Goal: Task Accomplishment & Management: Complete application form

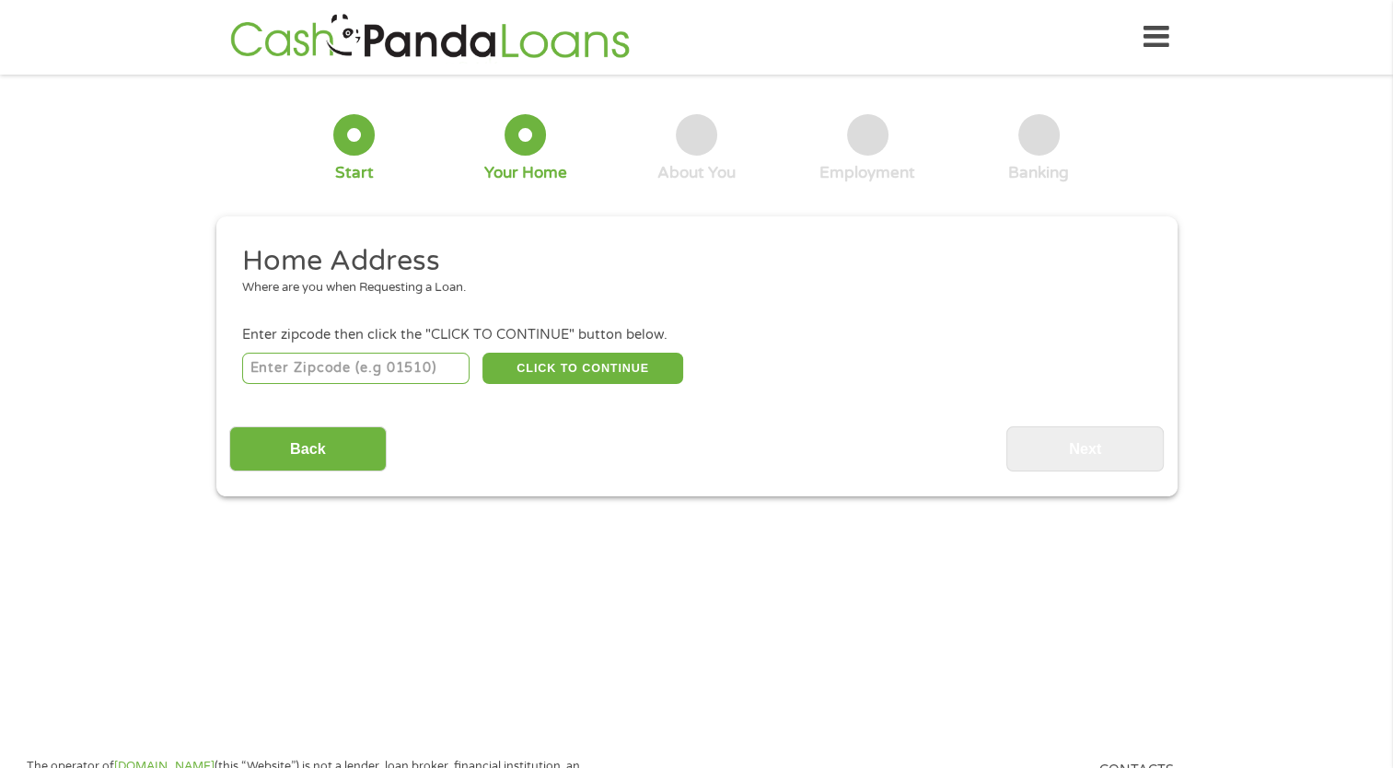
click at [380, 369] on input "number" at bounding box center [355, 368] width 227 height 31
type input "78148"
select select "[US_STATE]"
drag, startPoint x: 550, startPoint y: 377, endPoint x: 537, endPoint y: 444, distance: 68.4
click at [537, 444] on div "Home Address Where are you when Requesting a Loan. Enter zipcode then click the…" at bounding box center [696, 357] width 935 height 228
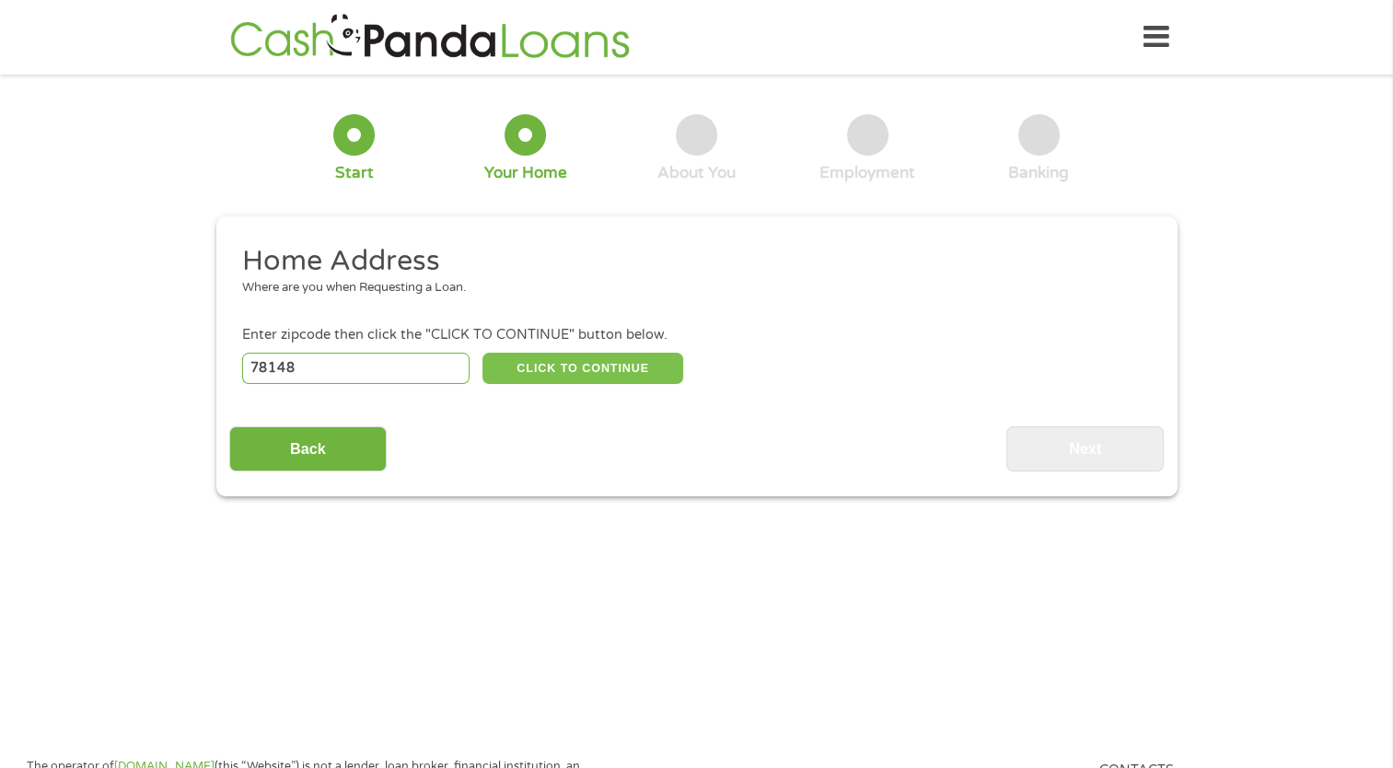
click at [541, 374] on button "CLICK TO CONTINUE" at bounding box center [582, 368] width 201 height 31
type input "78148"
type input "Universal City"
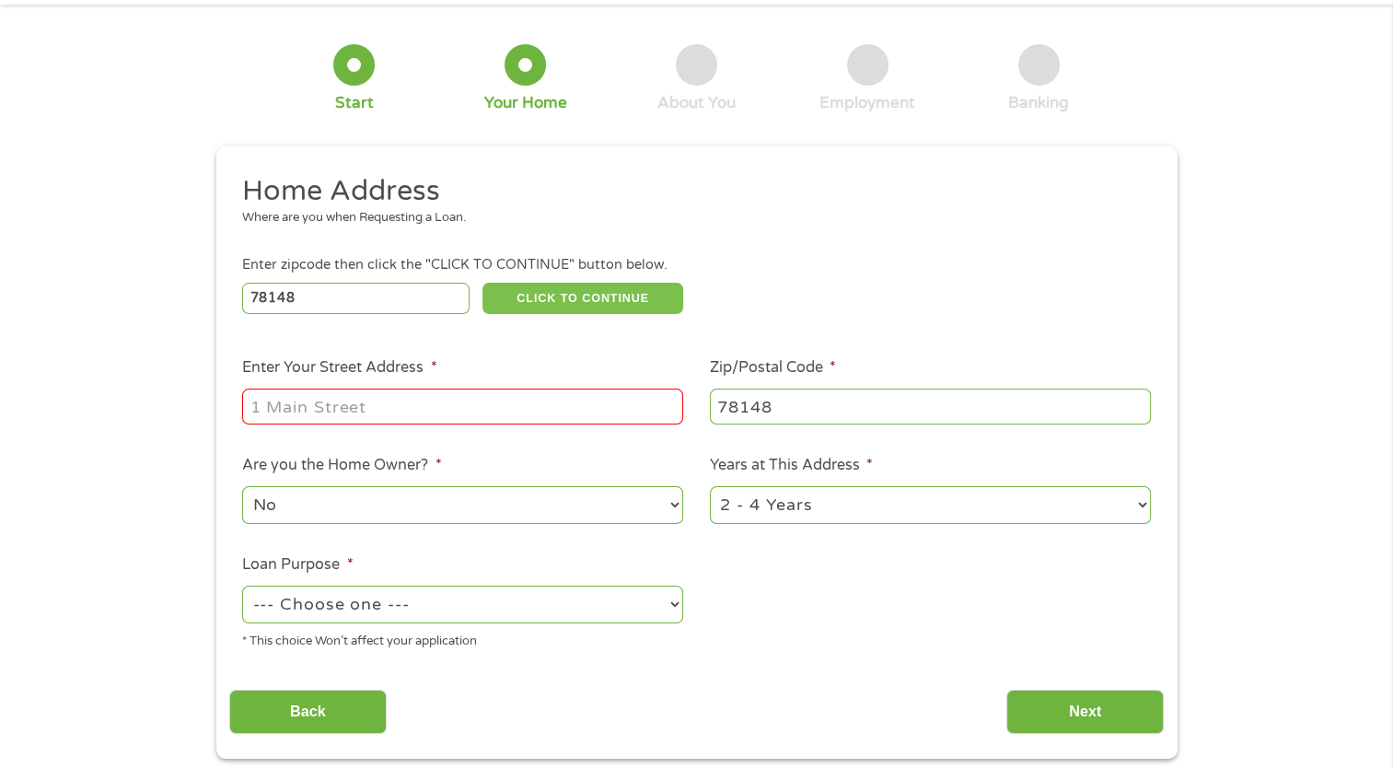
scroll to position [184, 0]
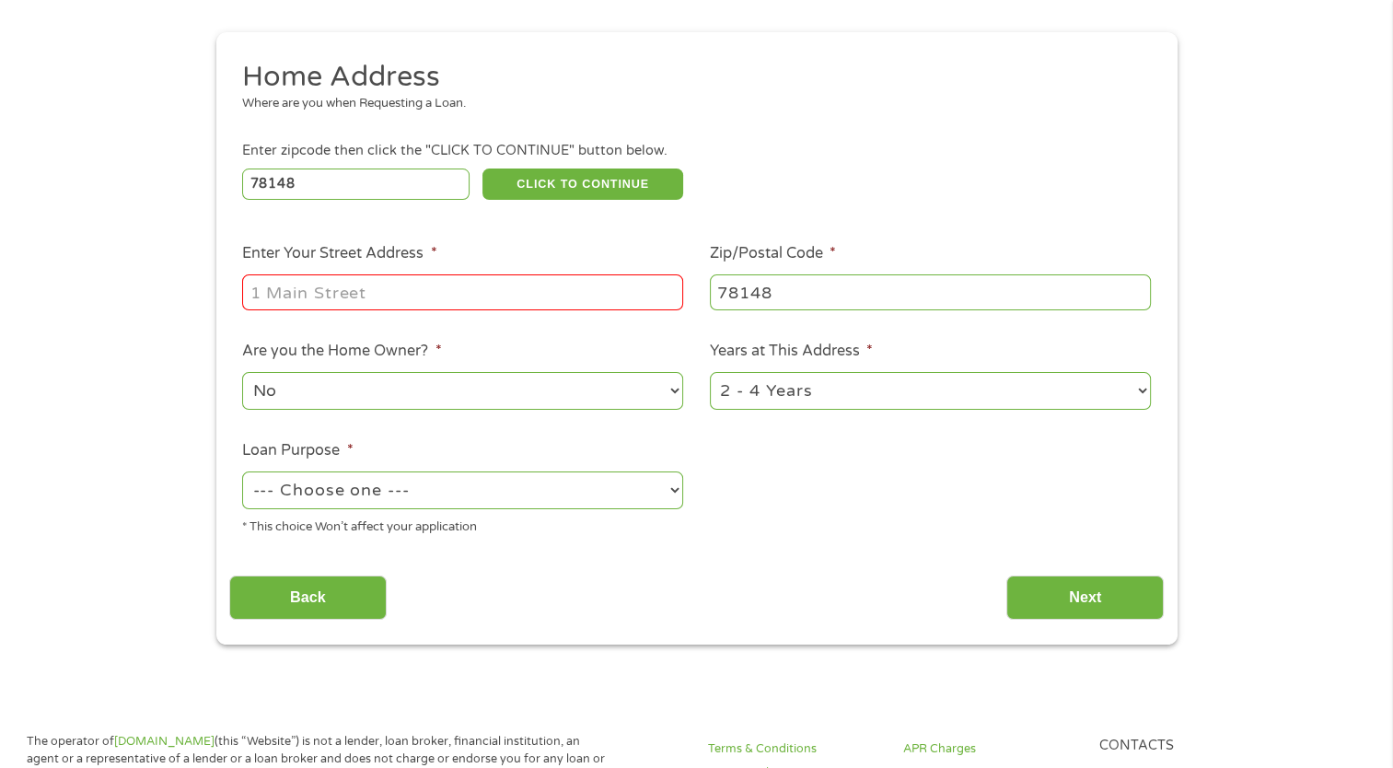
click at [382, 292] on input "Enter Your Street Address *" at bounding box center [462, 291] width 441 height 35
type input "[STREET_ADDRESS]"
click at [383, 385] on select "No Yes" at bounding box center [462, 391] width 441 height 38
select select "yes"
click at [242, 374] on select "No Yes" at bounding box center [462, 391] width 441 height 38
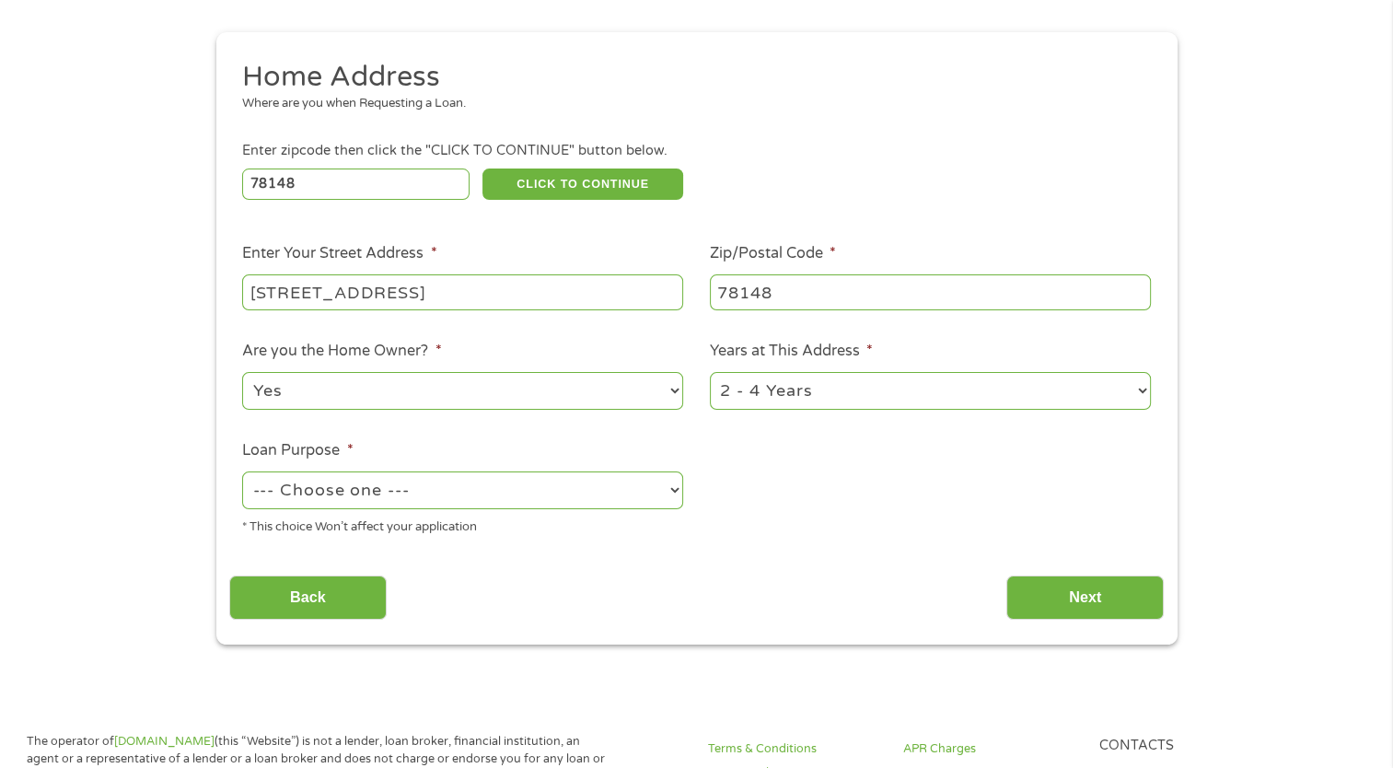
click at [768, 389] on select "1 Year or less 1 - 2 Years 2 - 4 Years Over 4 Years" at bounding box center [930, 391] width 441 height 38
click at [771, 386] on select "1 Year or less 1 - 2 Years 2 - 4 Years Over 4 Years" at bounding box center [930, 391] width 441 height 38
click at [464, 506] on select "--- Choose one --- Pay Bills Debt Consolidation Home Improvement Major Purchase…" at bounding box center [462, 490] width 441 height 38
select select "shorttermcash"
click at [242, 473] on select "--- Choose one --- Pay Bills Debt Consolidation Home Improvement Major Purchase…" at bounding box center [462, 490] width 441 height 38
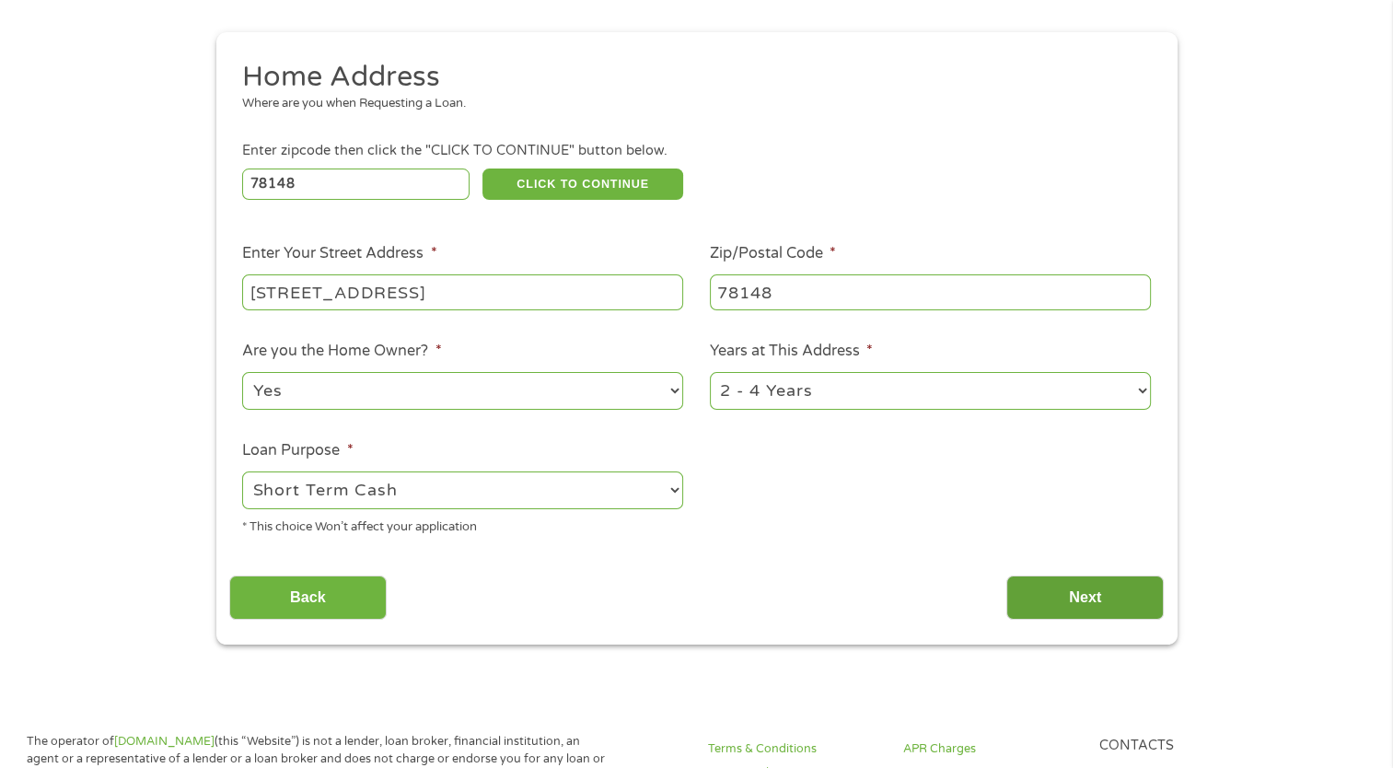
click at [1070, 591] on input "Next" at bounding box center [1084, 597] width 157 height 45
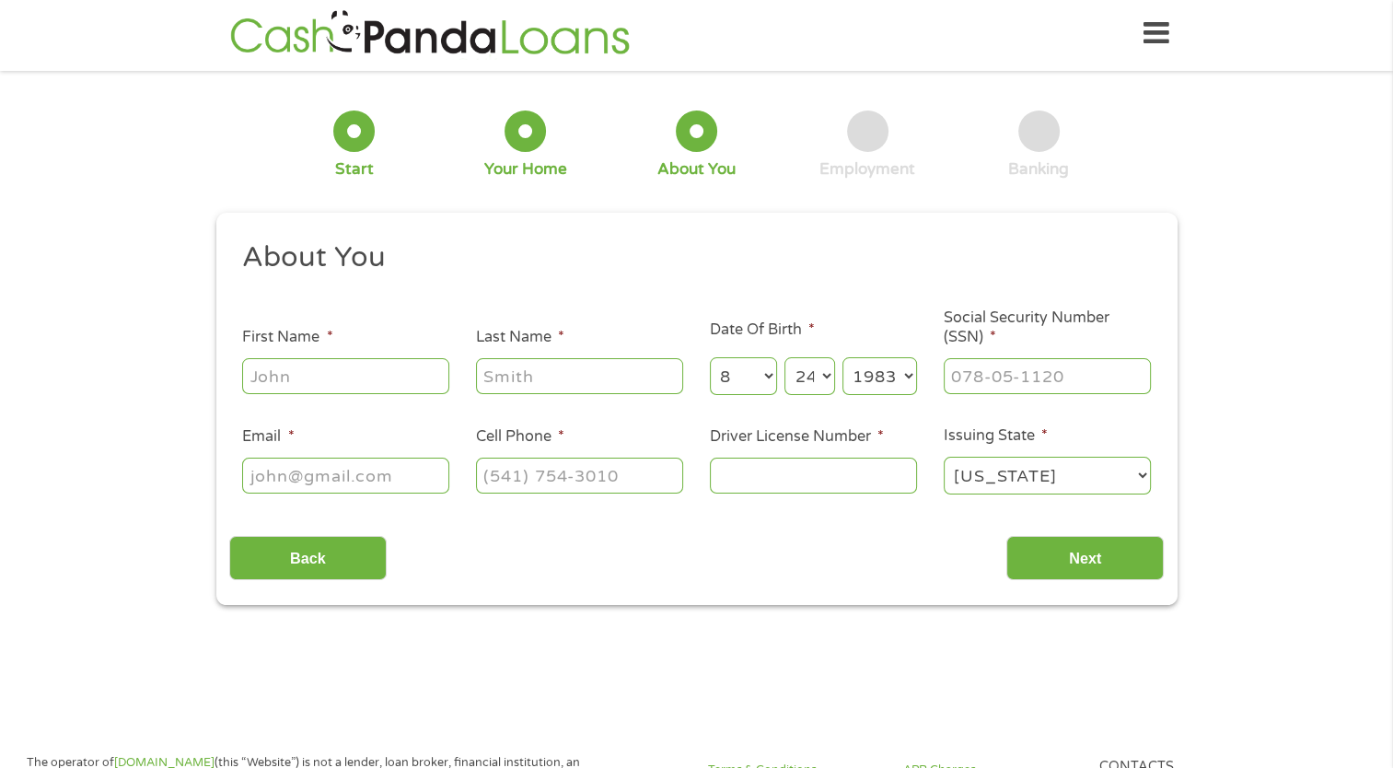
scroll to position [0, 0]
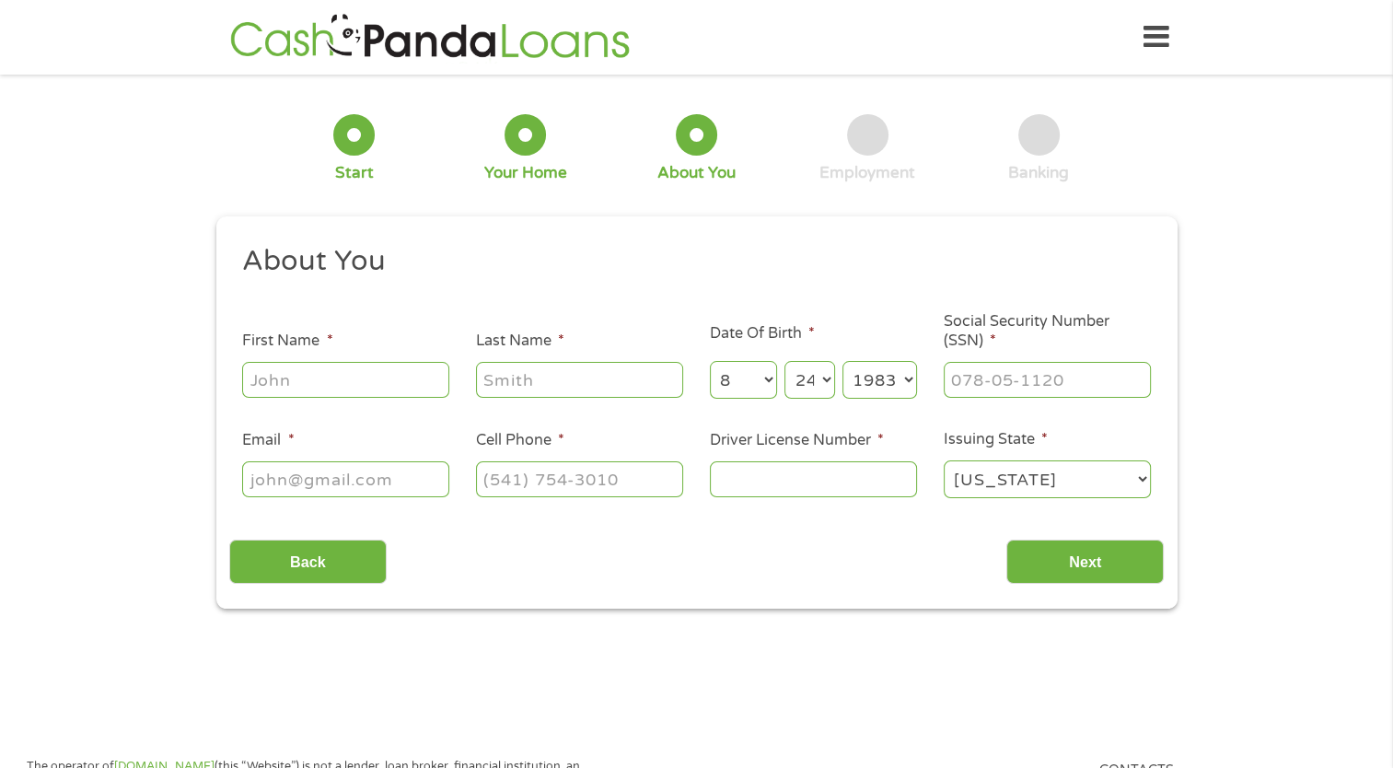
click at [331, 383] on input "First Name *" at bounding box center [345, 379] width 207 height 35
type input "[PERSON_NAME]"
type input "[PERSON_NAME][EMAIL_ADDRESS][DOMAIN_NAME]"
type input "[PHONE_NUMBER]"
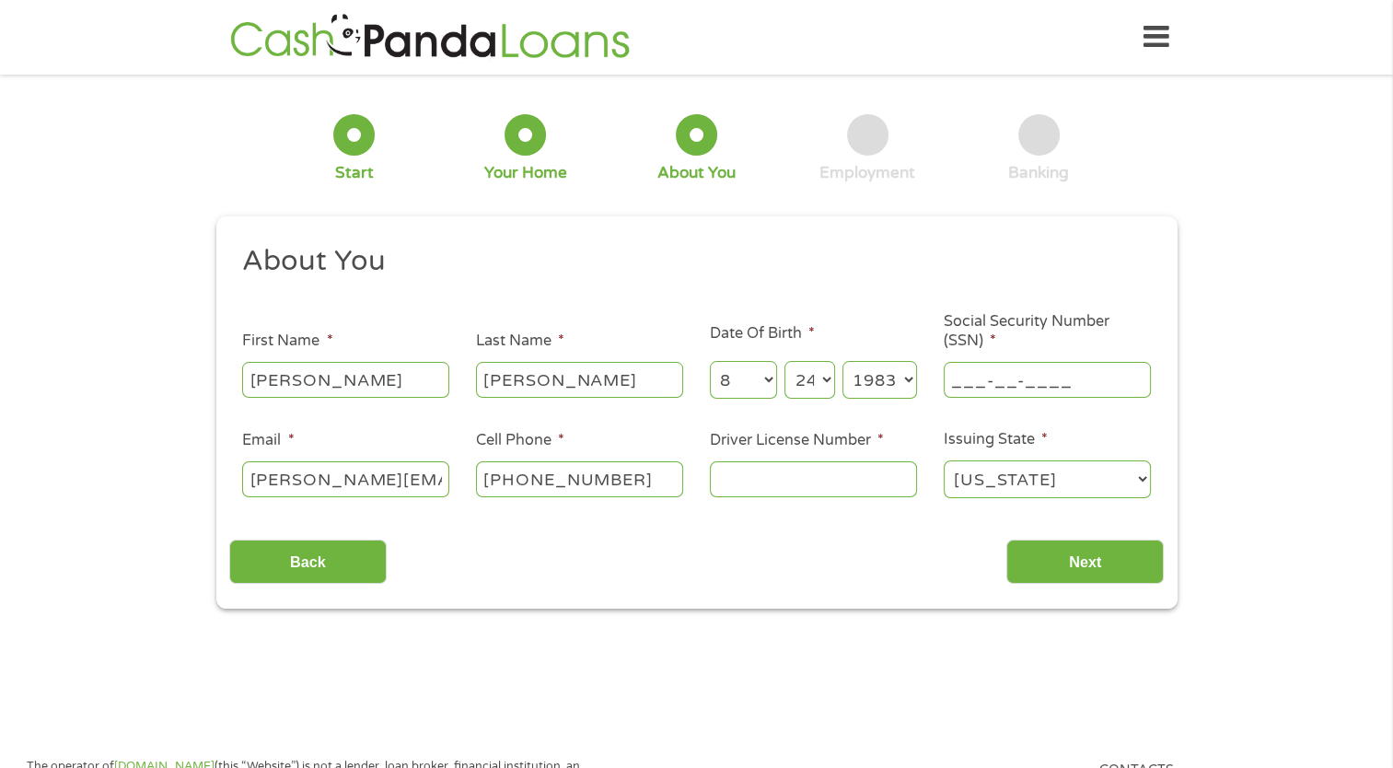
click at [1014, 383] on input "___-__-____" at bounding box center [1047, 379] width 207 height 35
type input "451-65-7290"
click at [753, 486] on input "Driver License Number *" at bounding box center [813, 478] width 207 height 35
type input "16699618"
click at [1061, 558] on input "Next" at bounding box center [1084, 562] width 157 height 45
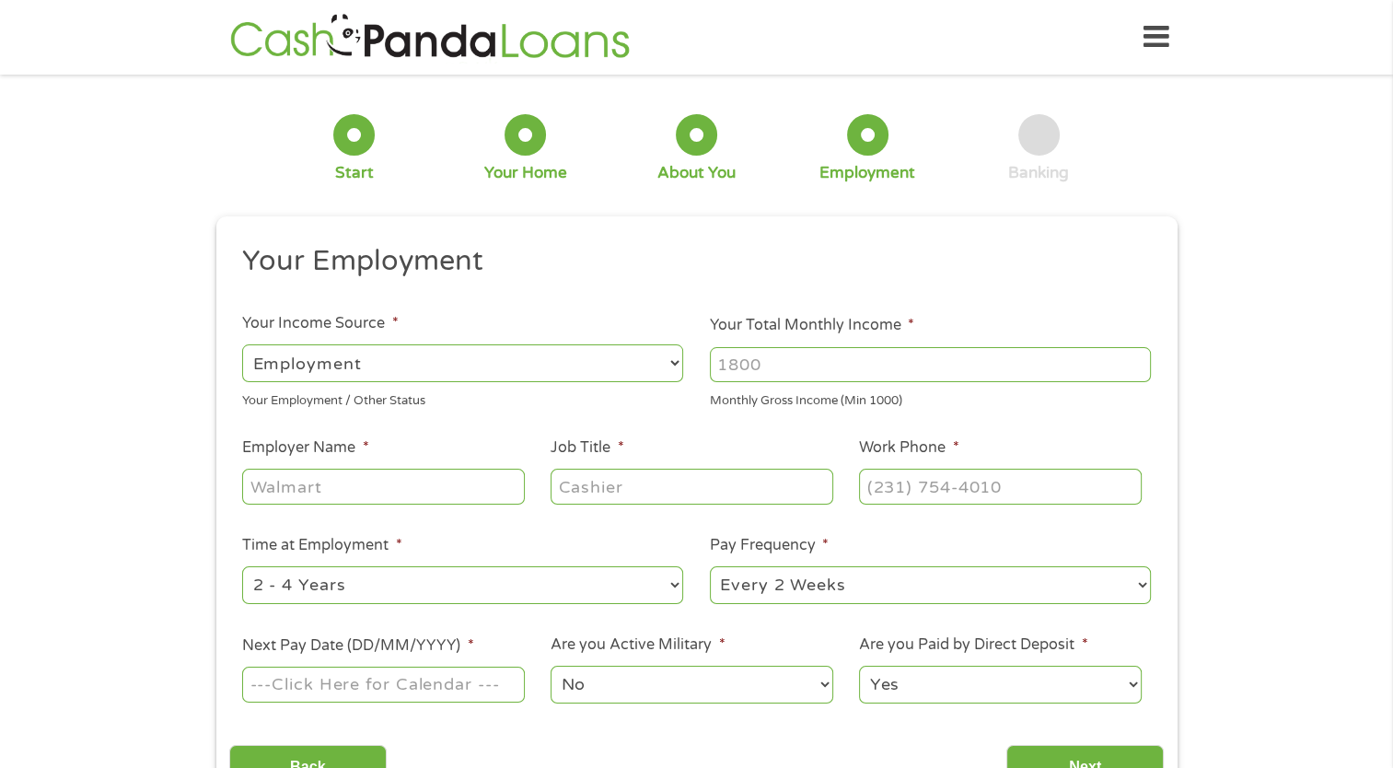
click at [540, 347] on select "--- Choose one --- Employment [DEMOGRAPHIC_DATA] Benefits" at bounding box center [462, 363] width 441 height 38
click at [746, 353] on input "Your Total Monthly Income *" at bounding box center [930, 364] width 441 height 35
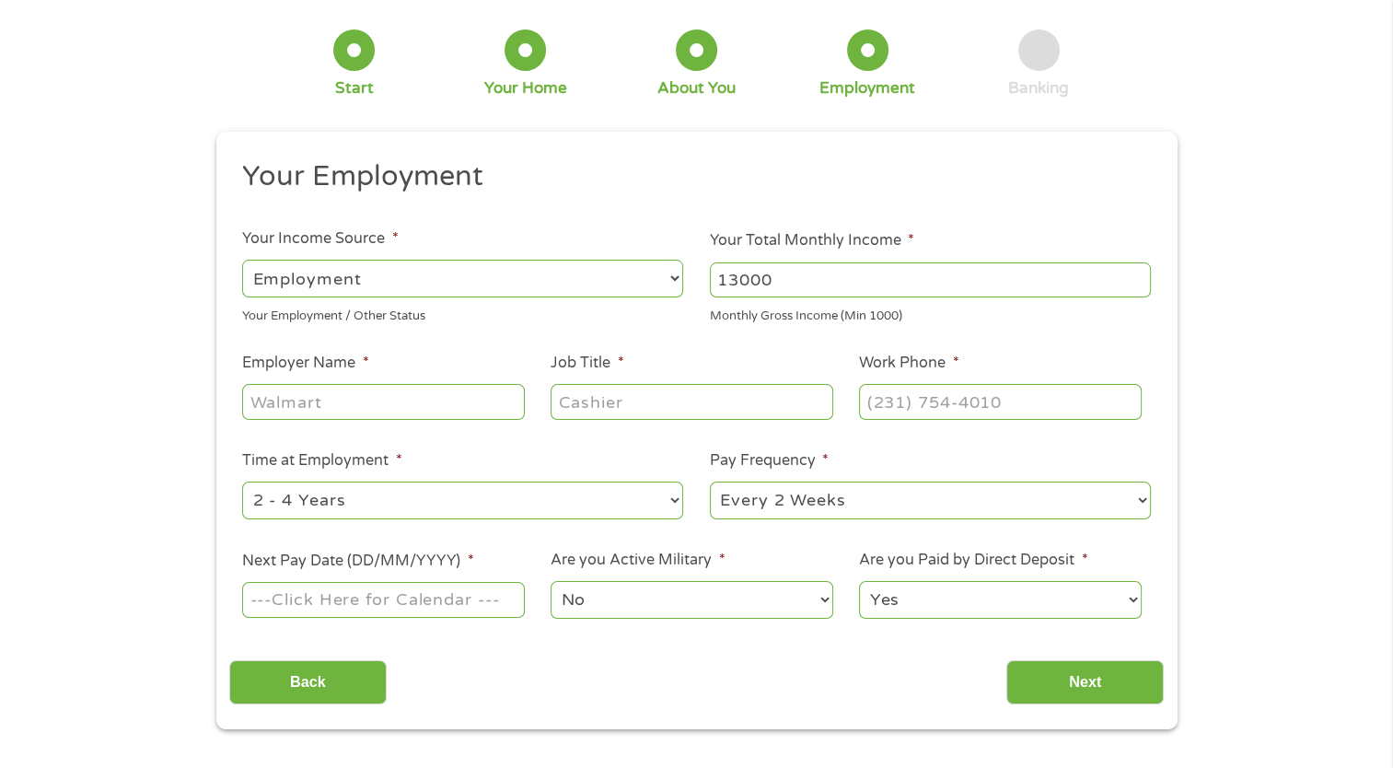
scroll to position [184, 0]
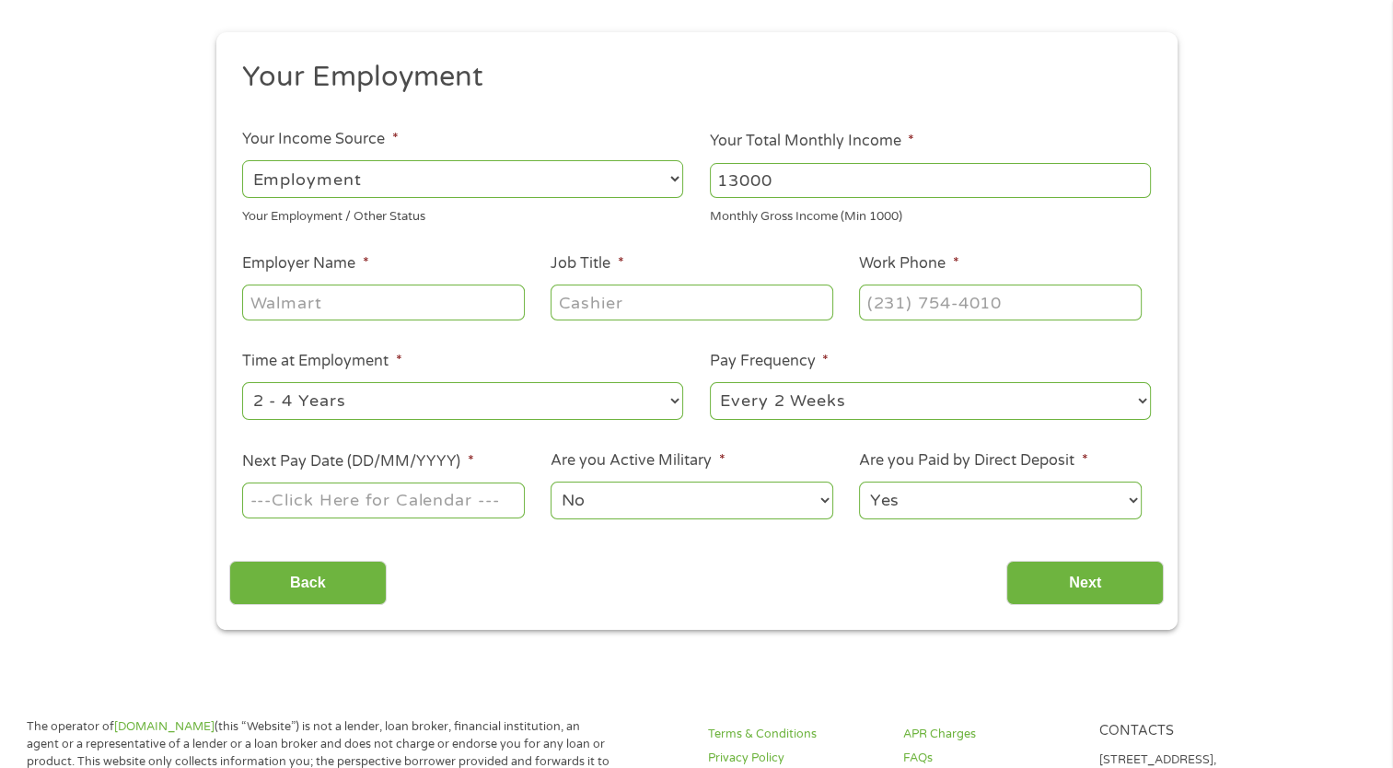
type input "13000"
click at [460, 309] on input "Employer Name *" at bounding box center [383, 302] width 282 height 35
type input "Greenwoodstar"
click at [674, 299] on input "Job Title *" at bounding box center [692, 302] width 282 height 35
type input "Operation Manager"
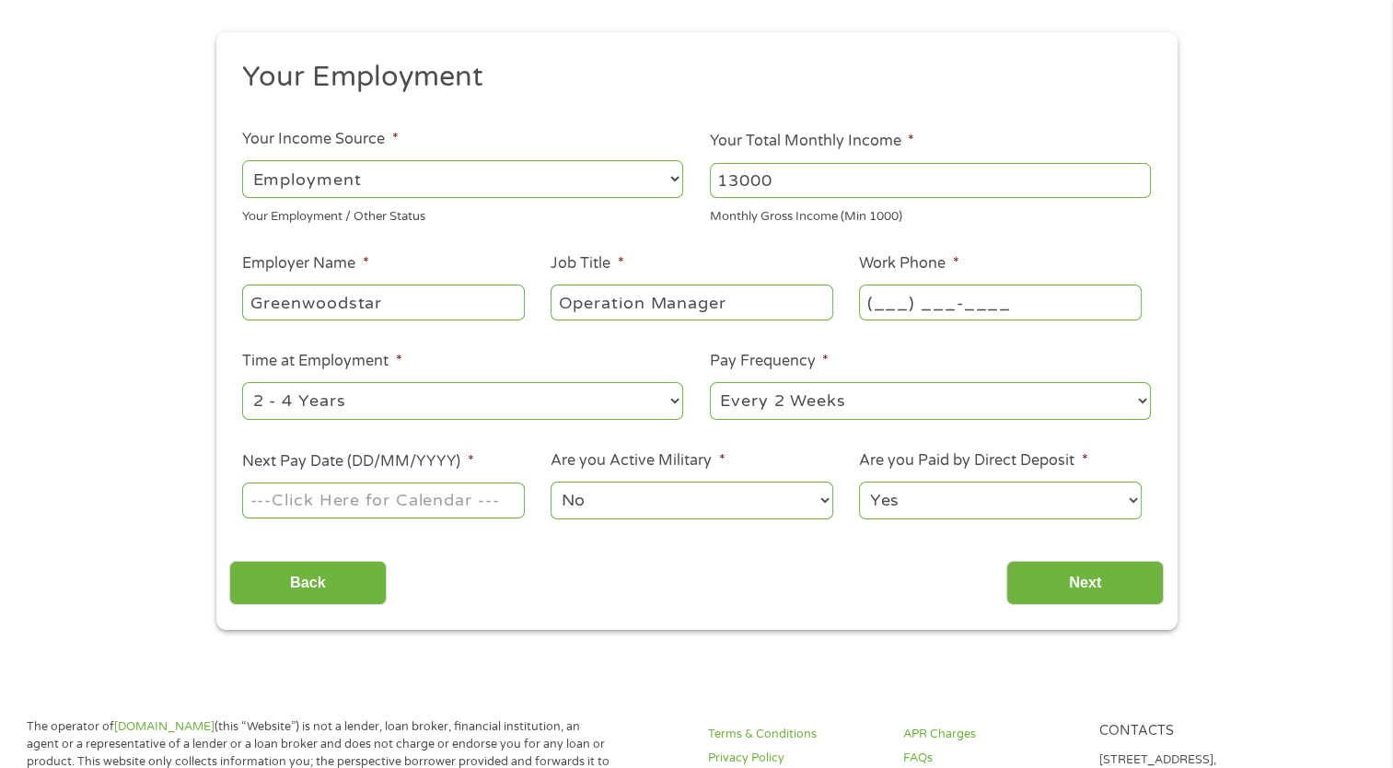
click at [881, 302] on input "(___) ___-____" at bounding box center [1000, 302] width 282 height 35
type input "[PHONE_NUMBER]"
click at [625, 350] on li "Time at Employment * --- Choose one --- 1 Year or less 1 - 2 Years 2 - 4 Years …" at bounding box center [463, 386] width 468 height 73
click at [562, 395] on select "--- Choose one --- 1 Year or less 1 - 2 Years 2 - 4 Years Over 4 Years" at bounding box center [462, 401] width 441 height 38
select select "24months"
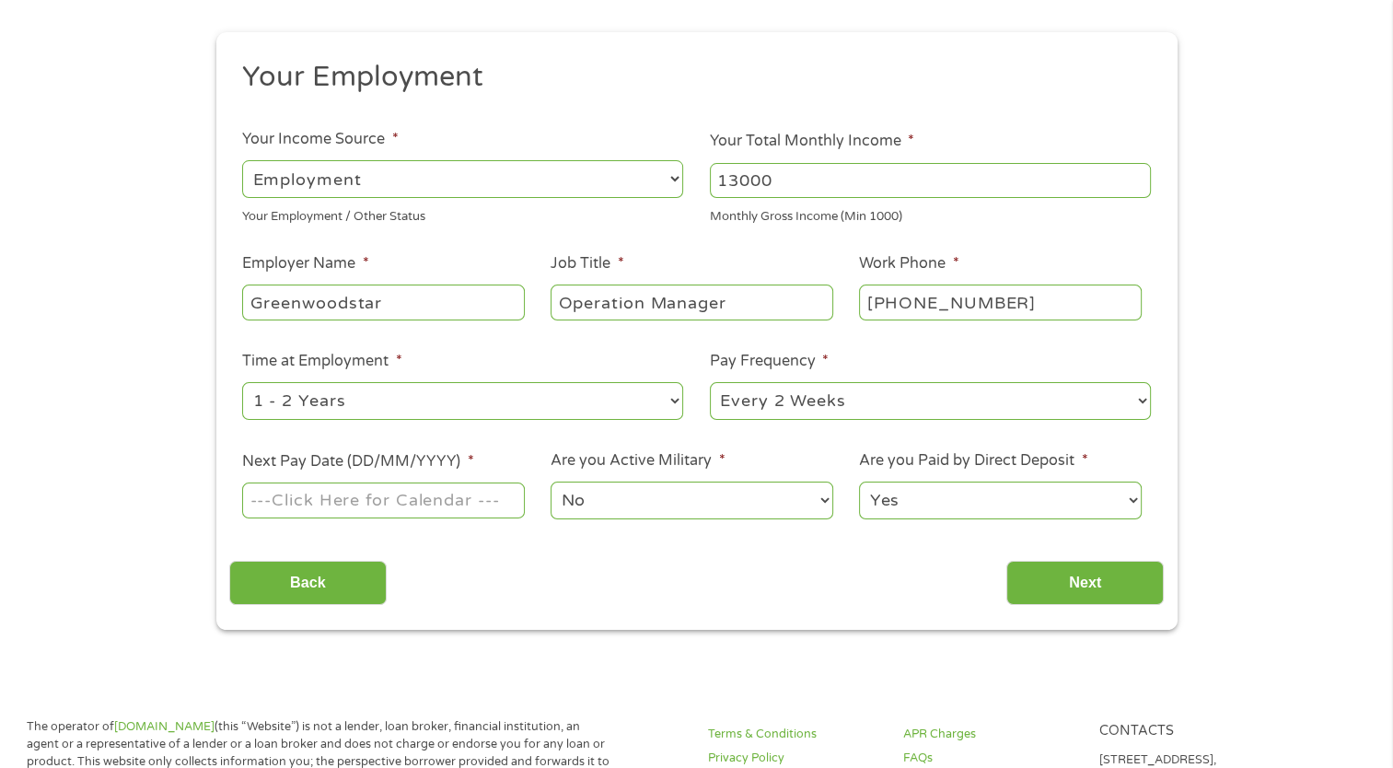
click at [242, 383] on select "--- Choose one --- 1 Year or less 1 - 2 Years 2 - 4 Years Over 4 Years" at bounding box center [462, 401] width 441 height 38
click at [800, 396] on select "--- Choose one --- Every 2 Weeks Every Week Monthly Semi-Monthly" at bounding box center [930, 401] width 441 height 38
click at [710, 383] on select "--- Choose one --- Every 2 Weeks Every Week Monthly Semi-Monthly" at bounding box center [930, 401] width 441 height 38
click at [487, 506] on input "Next Pay Date (DD/MM/YYYY) *" at bounding box center [383, 499] width 282 height 35
type input "[DATE]"
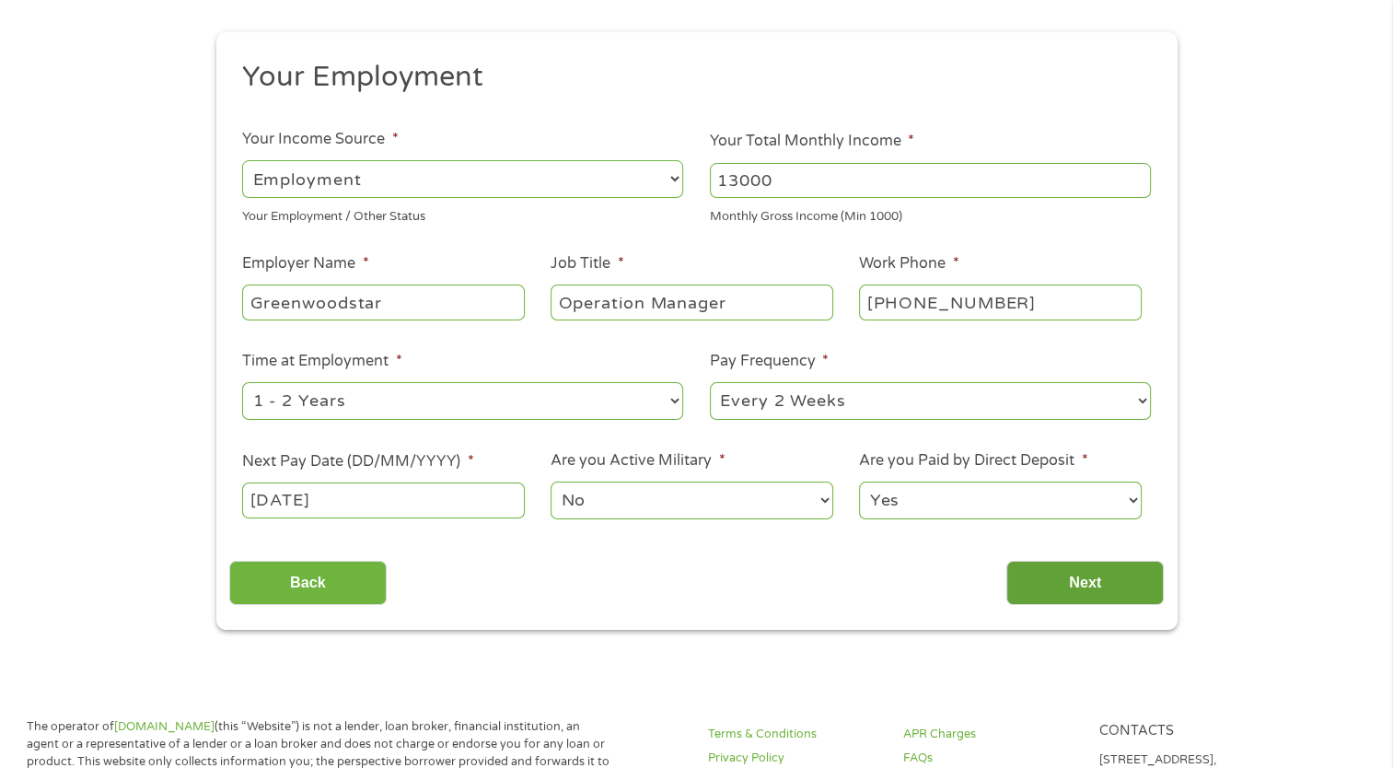
click at [1043, 573] on input "Next" at bounding box center [1084, 583] width 157 height 45
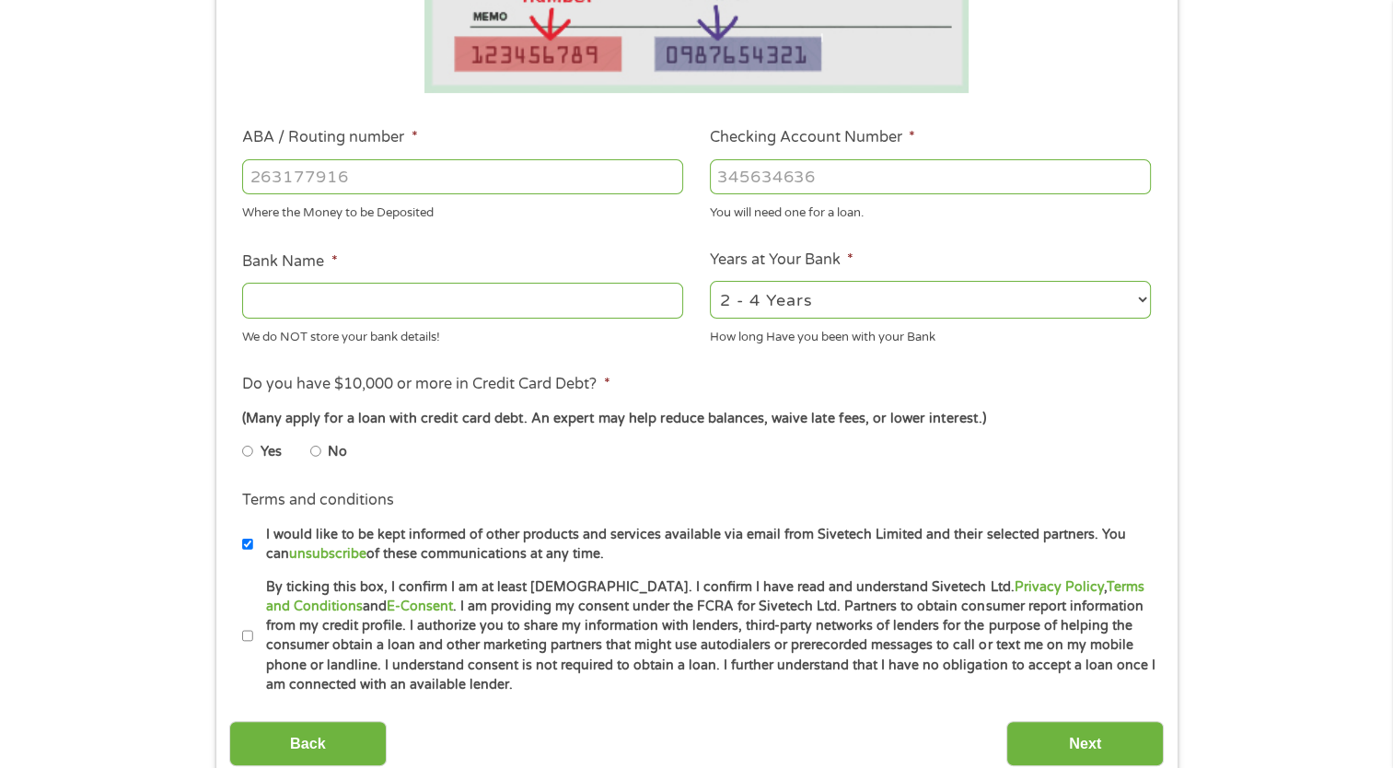
scroll to position [460, 0]
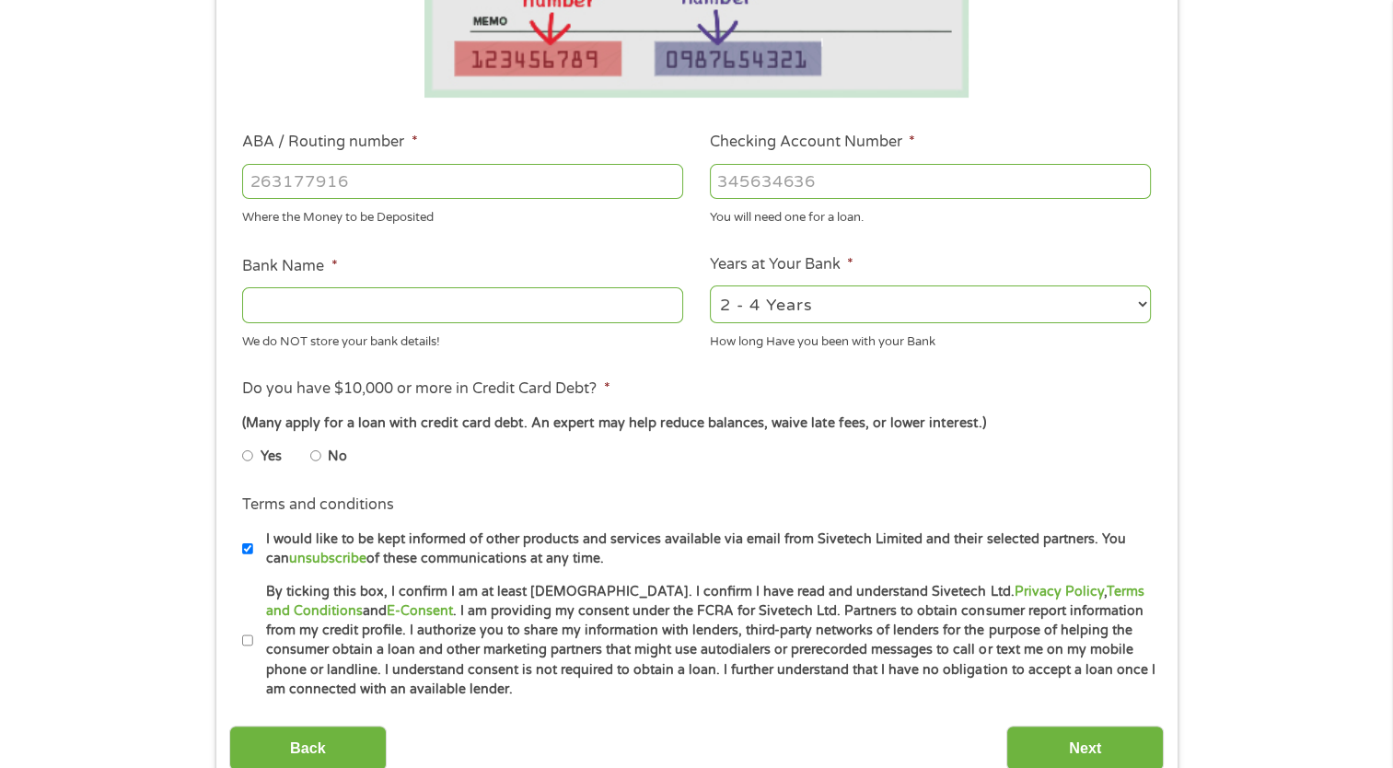
click at [250, 642] on input "By ticking this box, I confirm I am at least [DEMOGRAPHIC_DATA]. I confirm I ha…" at bounding box center [247, 640] width 11 height 29
checkbox input "true"
click at [377, 308] on input "Bank Name *" at bounding box center [462, 304] width 441 height 35
click at [383, 194] on input "ABA / Routing number *" at bounding box center [462, 181] width 441 height 35
click at [383, 192] on input "ABA / Routing number *" at bounding box center [462, 181] width 441 height 35
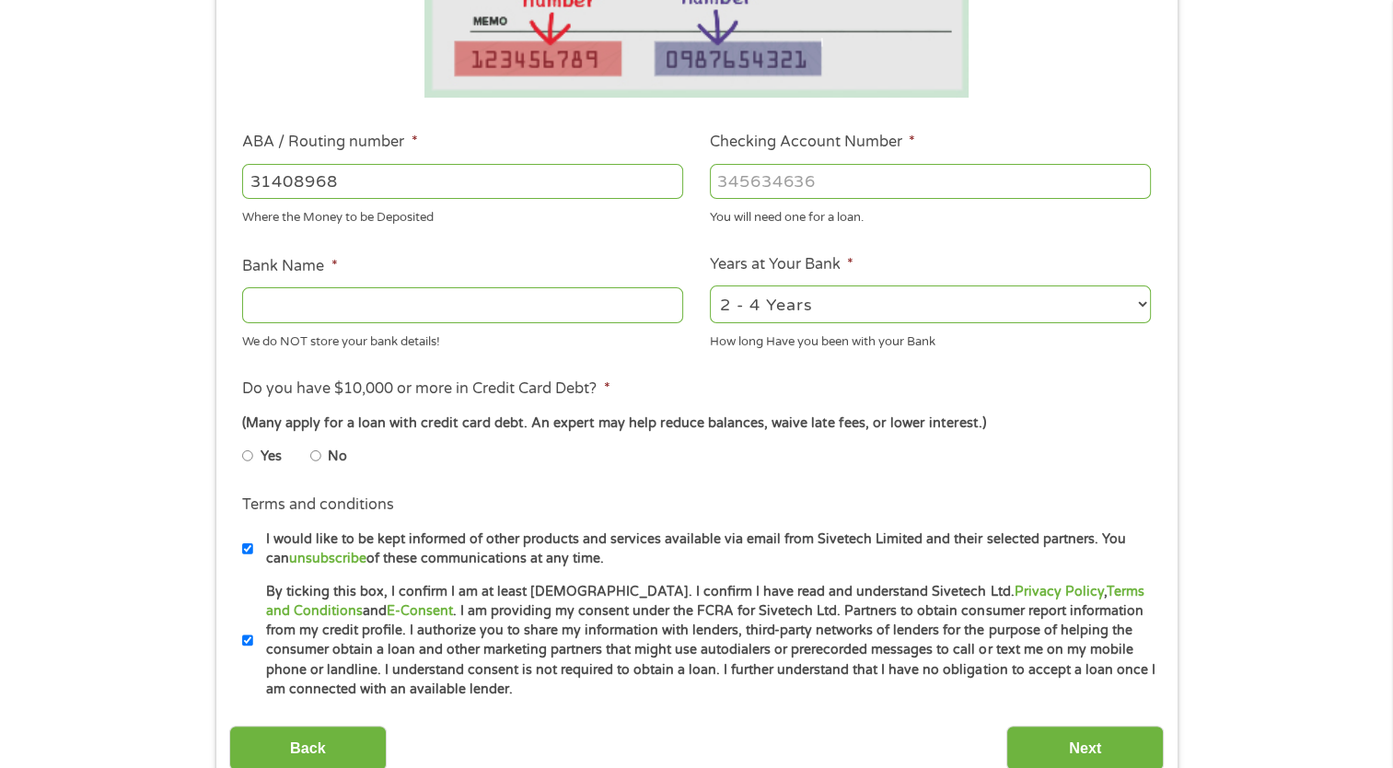
type input "314089681"
type input "[PERSON_NAME] FCU"
type input "314089681"
click at [787, 184] on input "Checking Account Number *" at bounding box center [930, 181] width 441 height 35
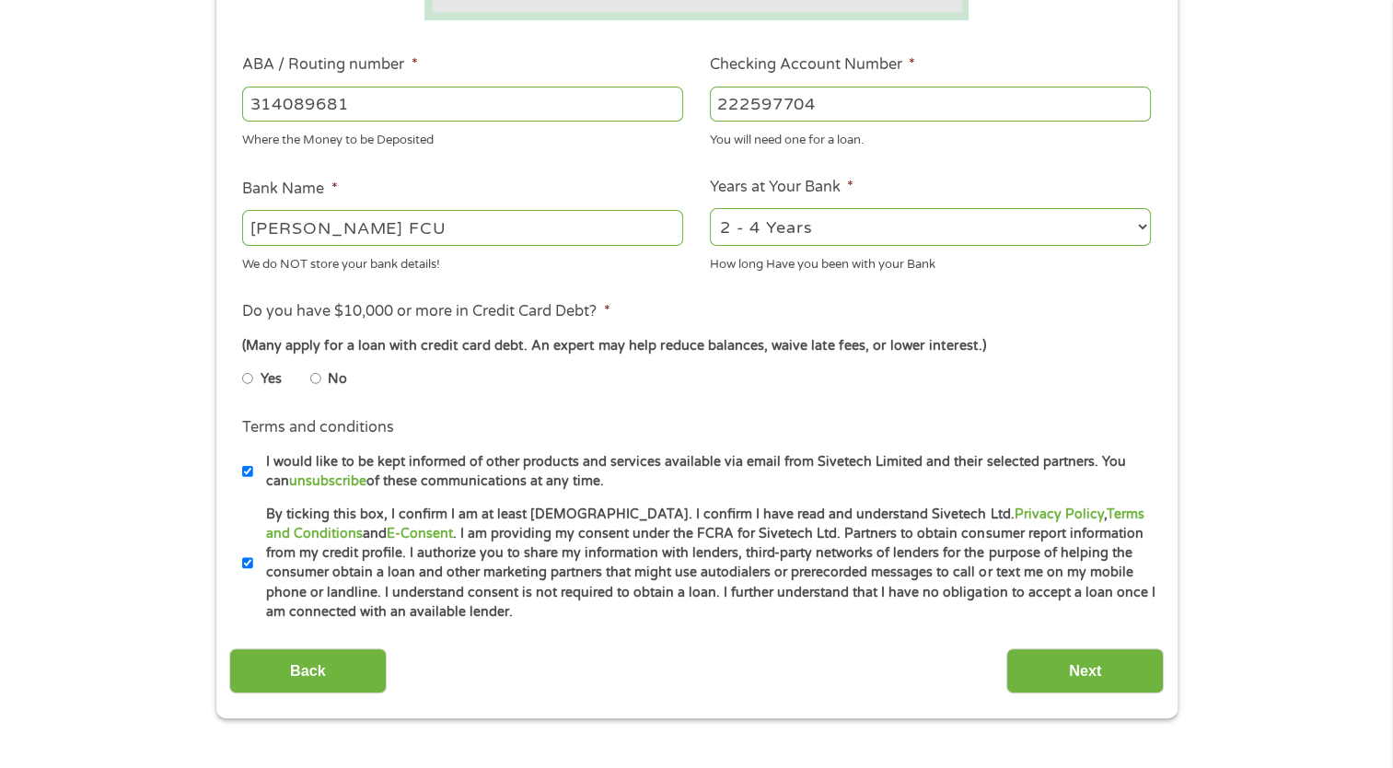
scroll to position [737, 0]
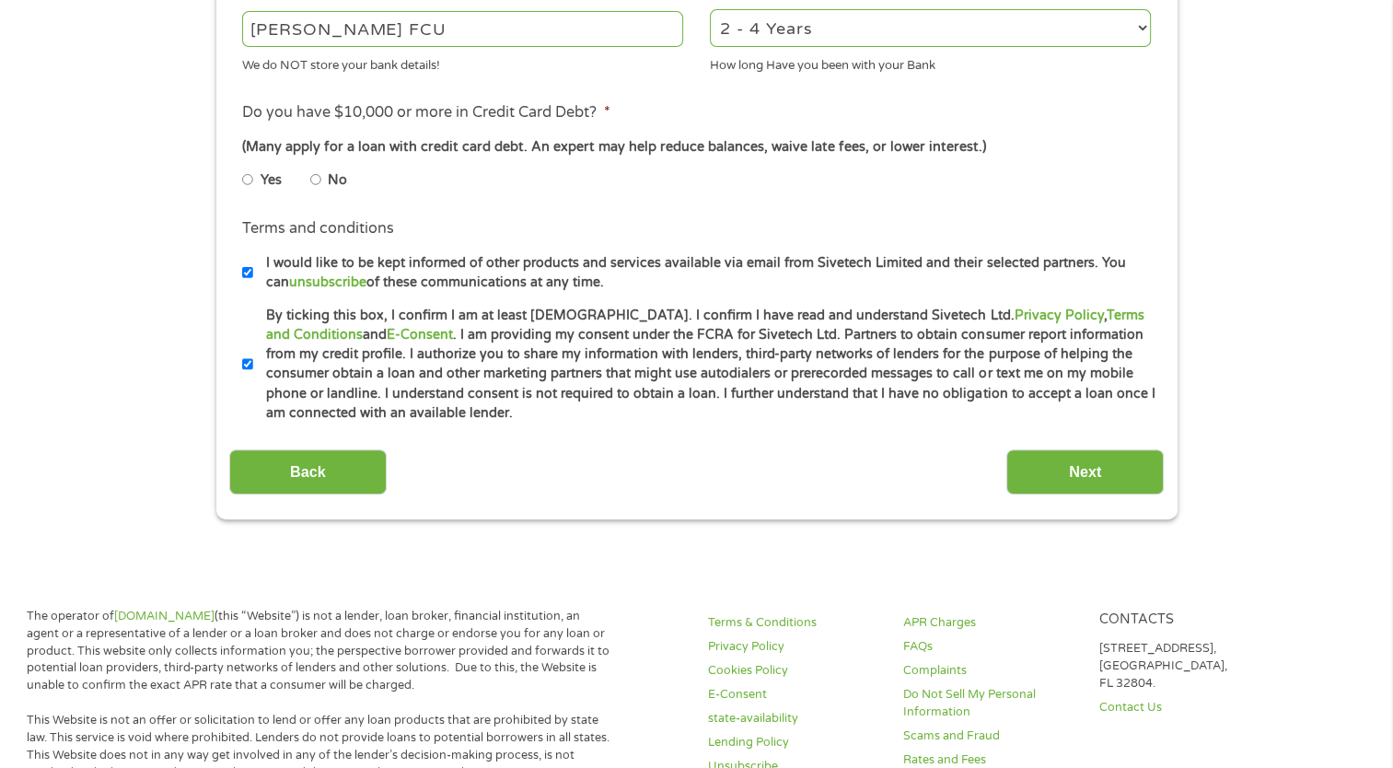
type input "222597704"
click at [329, 182] on label "No" at bounding box center [337, 180] width 19 height 20
click at [321, 182] on input "No" at bounding box center [315, 179] width 11 height 29
radio input "true"
click at [1147, 487] on input "Next" at bounding box center [1084, 471] width 157 height 45
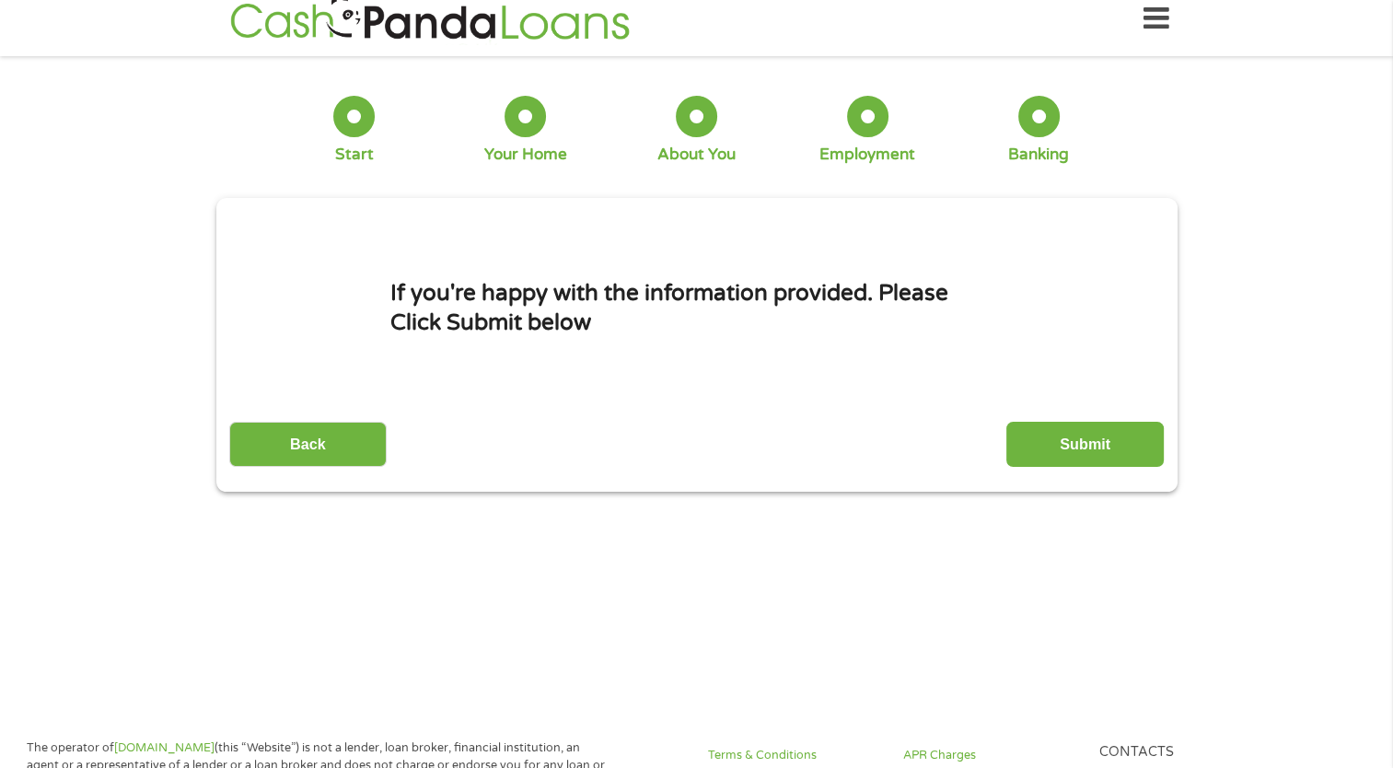
scroll to position [0, 0]
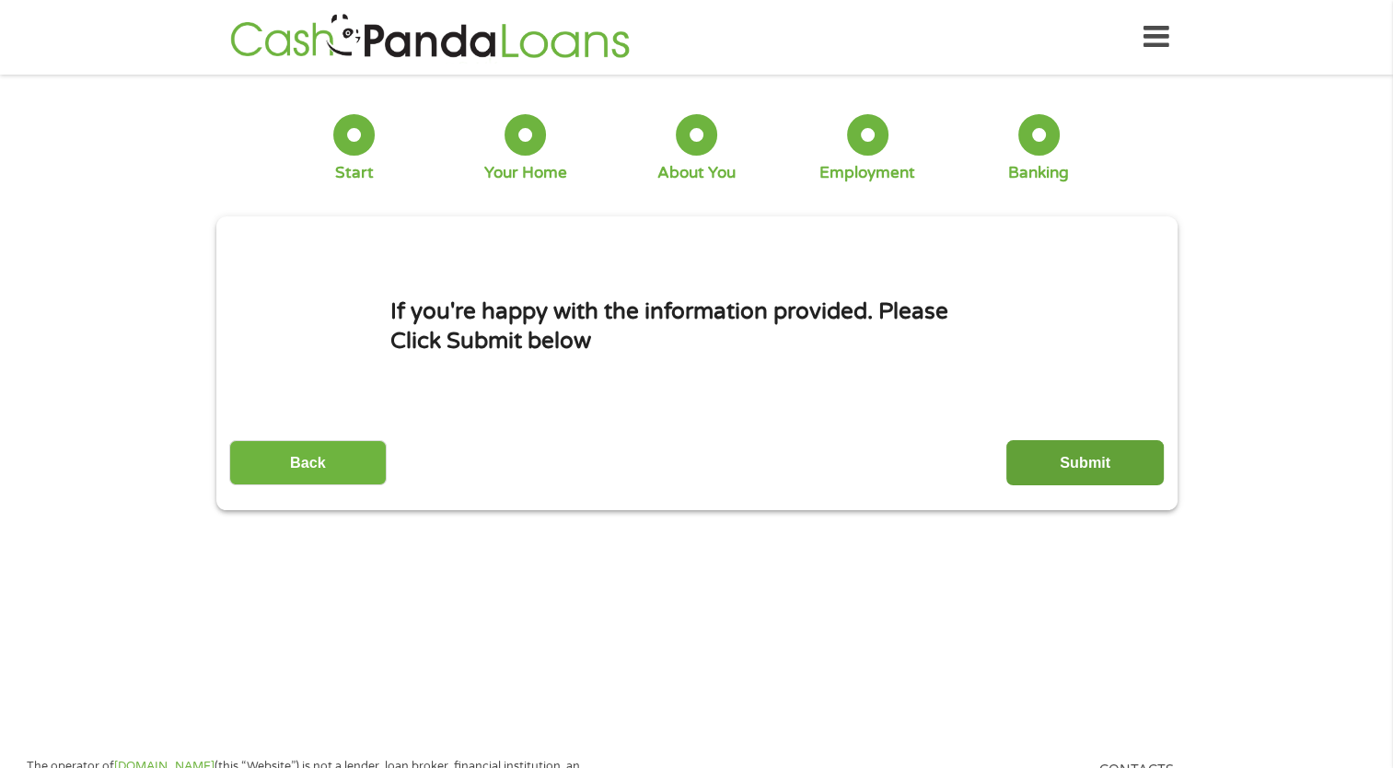
click at [1094, 457] on input "Submit" at bounding box center [1084, 462] width 157 height 45
